Goal: Check status: Check status

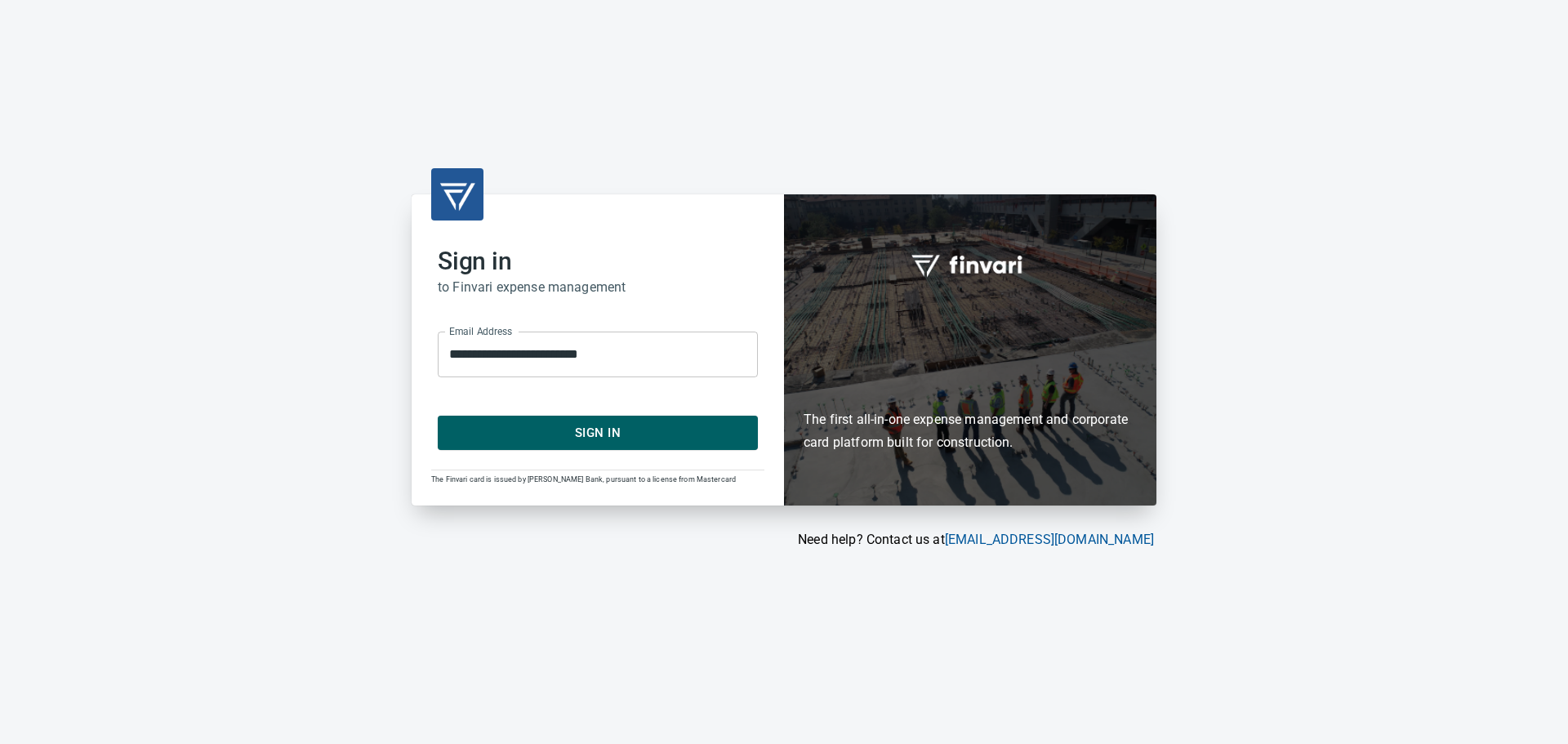
click at [646, 429] on span "Sign In" at bounding box center [598, 432] width 284 height 22
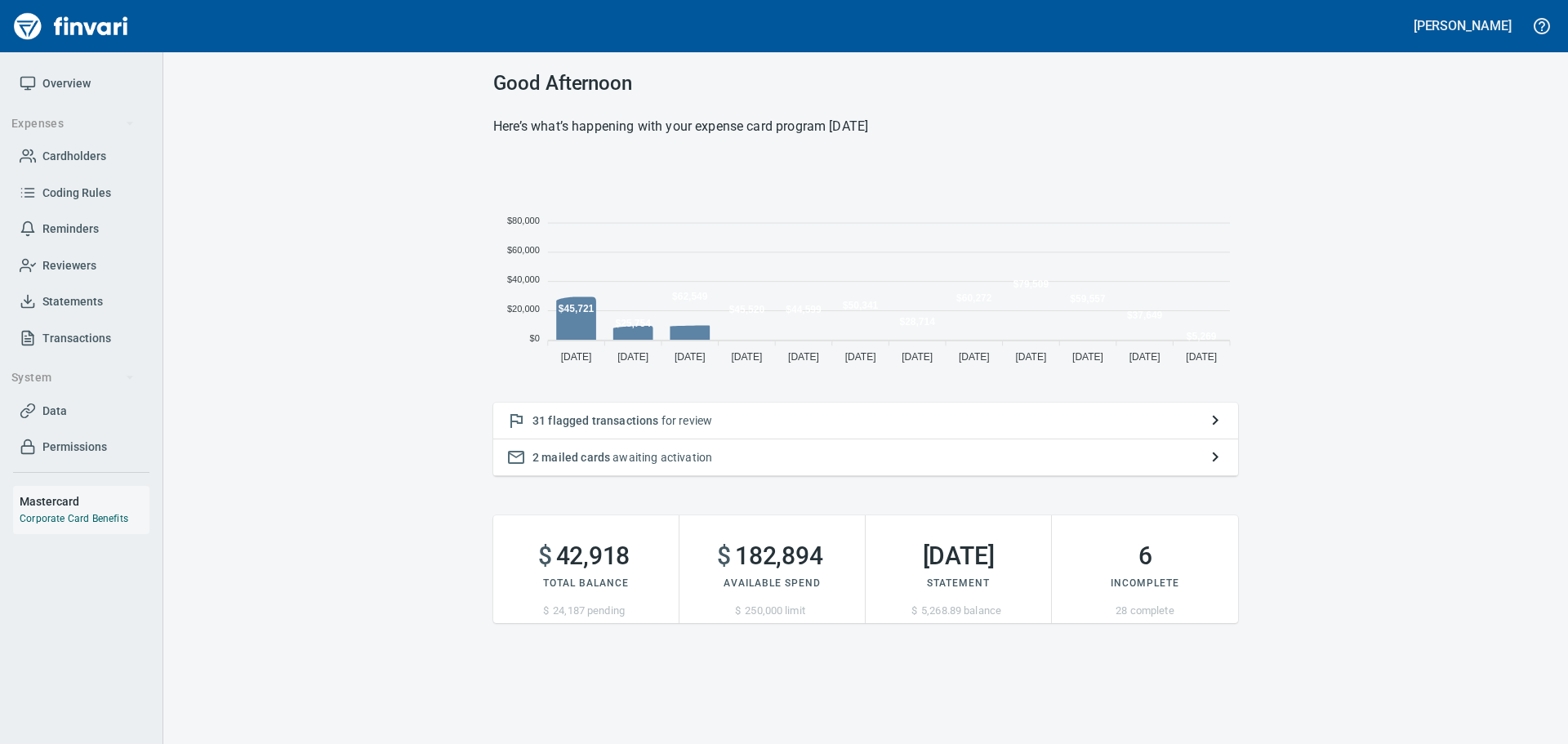
scroll to position [213, 733]
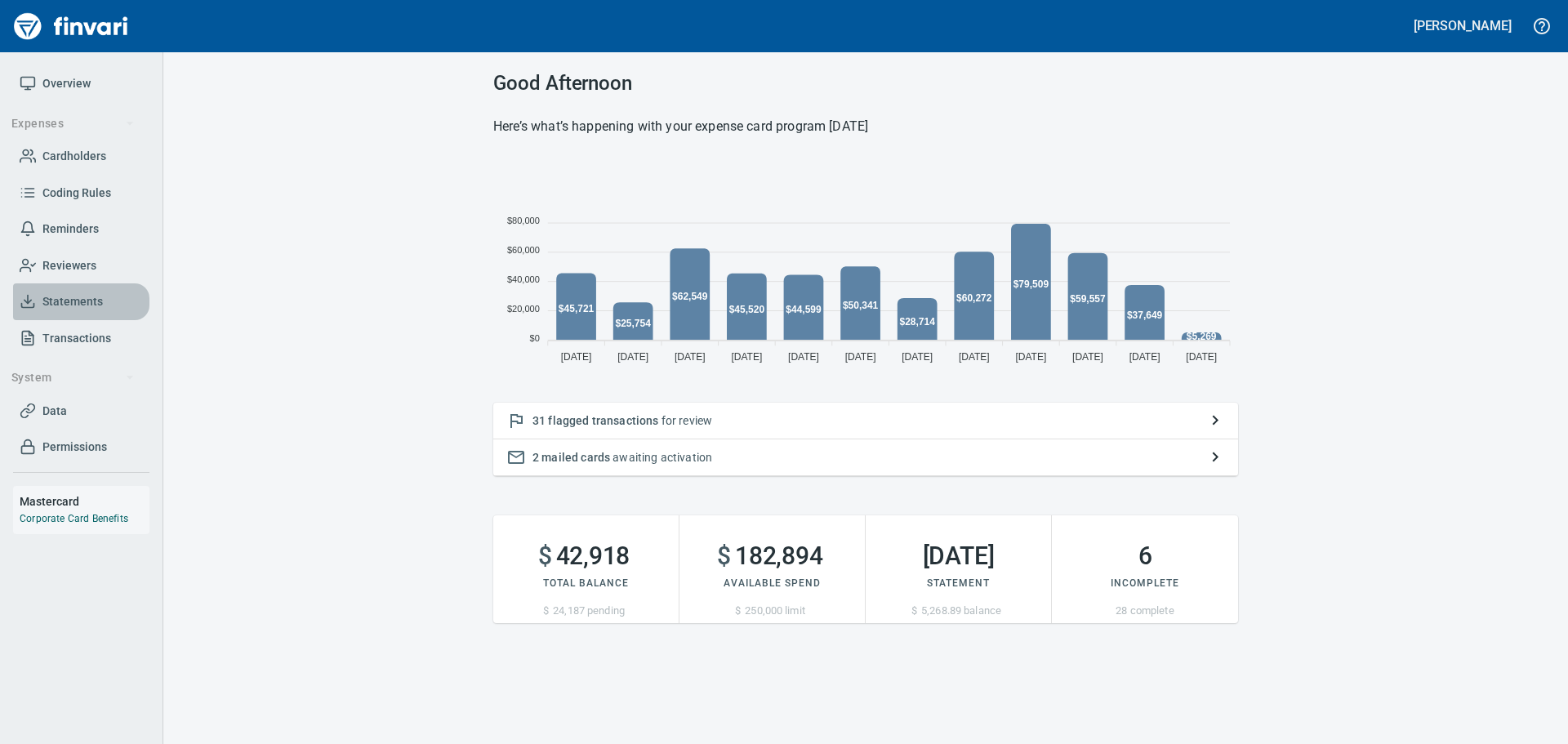
click at [82, 302] on span "Statements" at bounding box center [72, 302] width 60 height 21
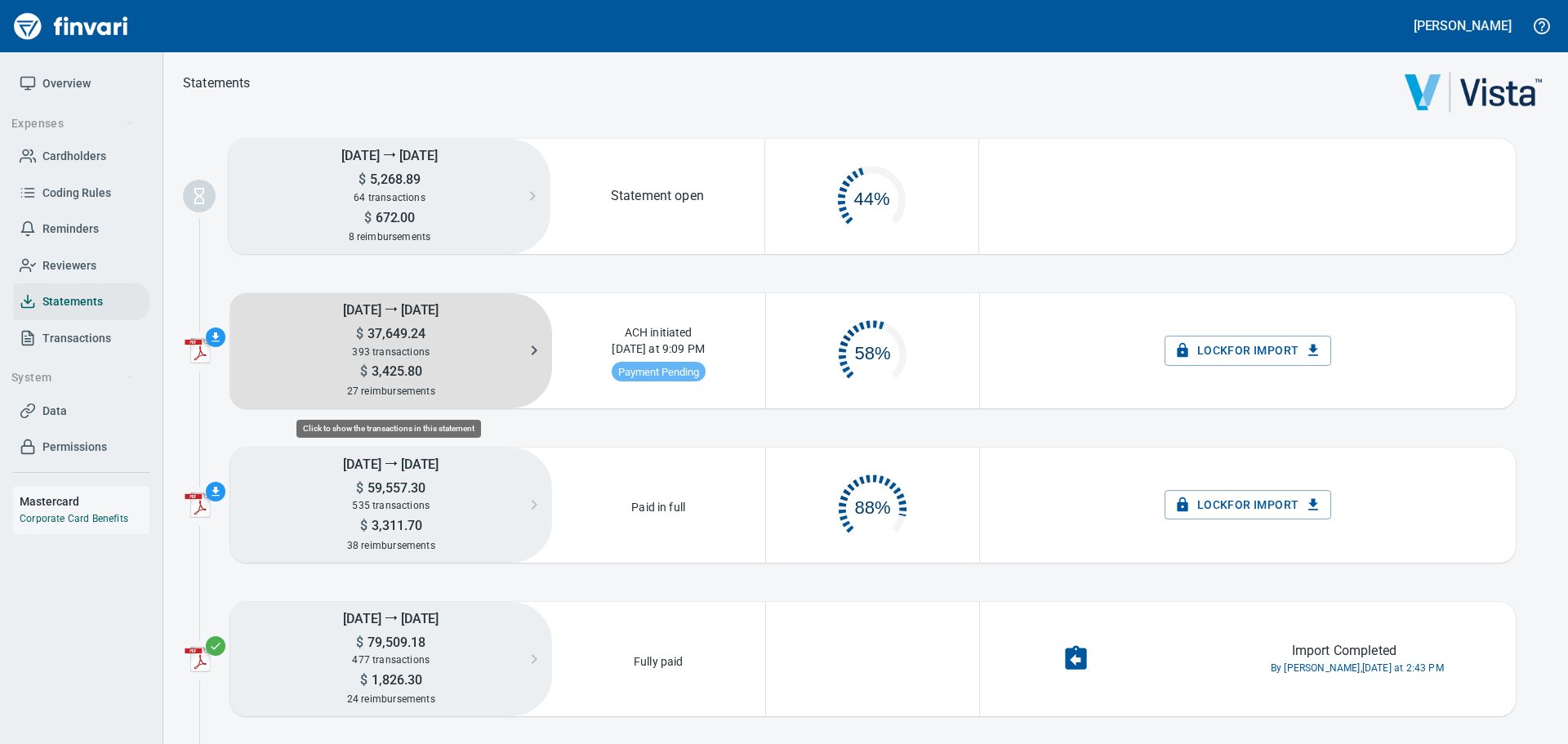
scroll to position [83, 199]
click at [387, 328] on span "37,649.24" at bounding box center [395, 333] width 62 height 16
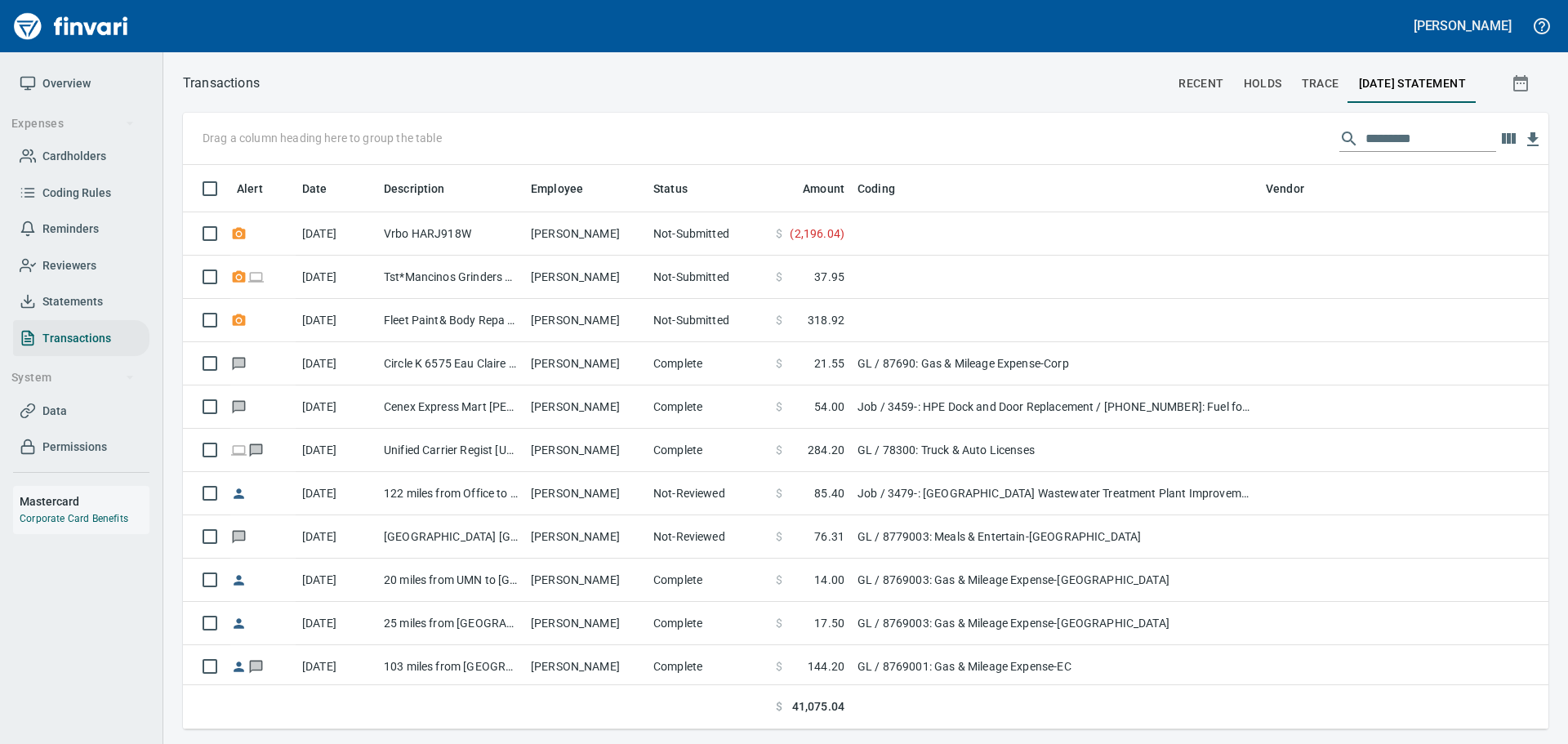
scroll to position [552, 1341]
click at [1535, 136] on icon "button" at bounding box center [1532, 139] width 11 height 14
